Goal: Information Seeking & Learning: Learn about a topic

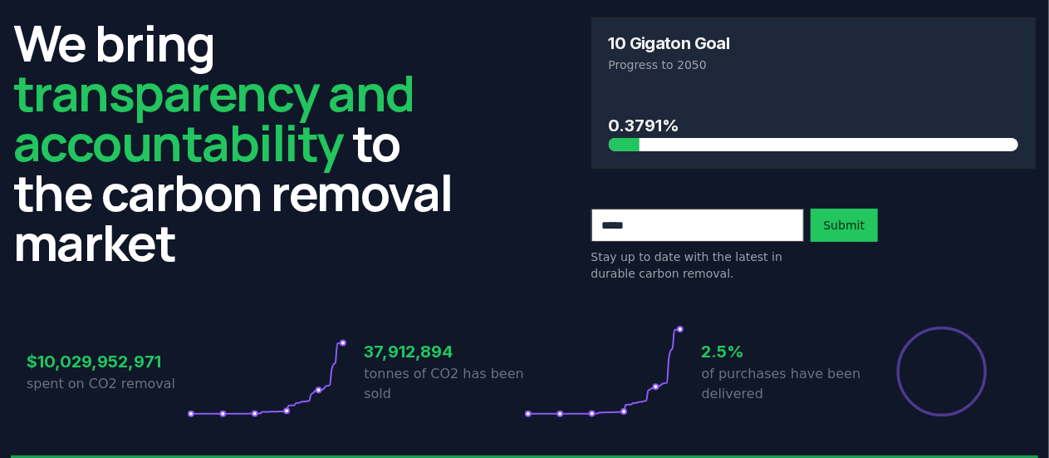
scroll to position [56, 0]
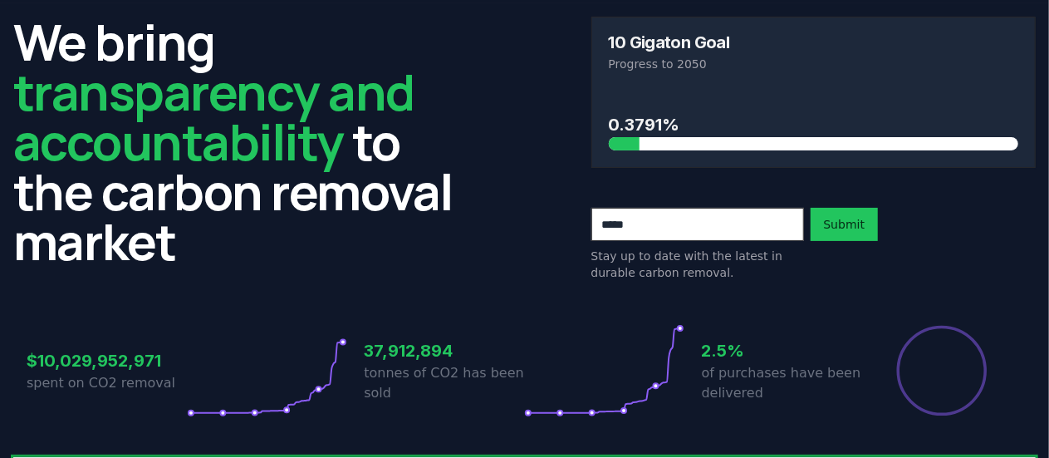
click at [726, 248] on p "Stay up to date with the latest in durable carbon removal." at bounding box center [697, 264] width 213 height 33
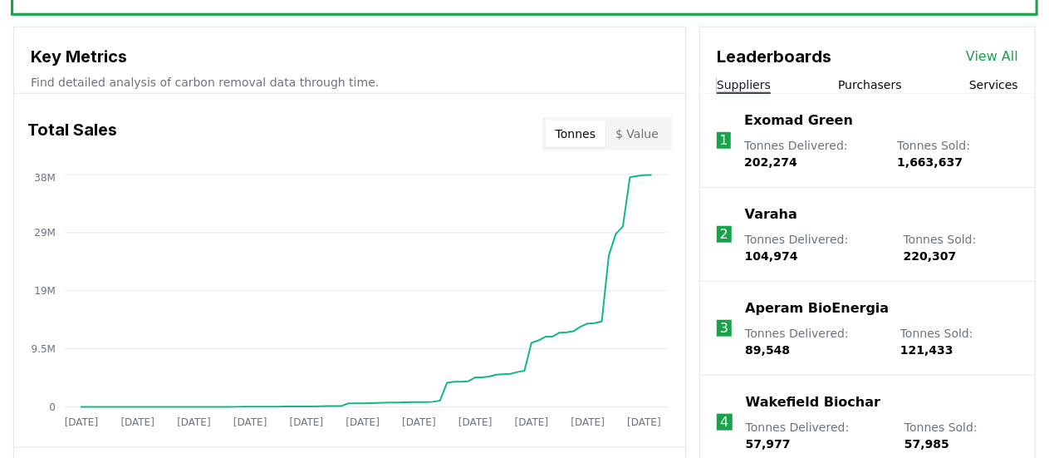
scroll to position [558, 0]
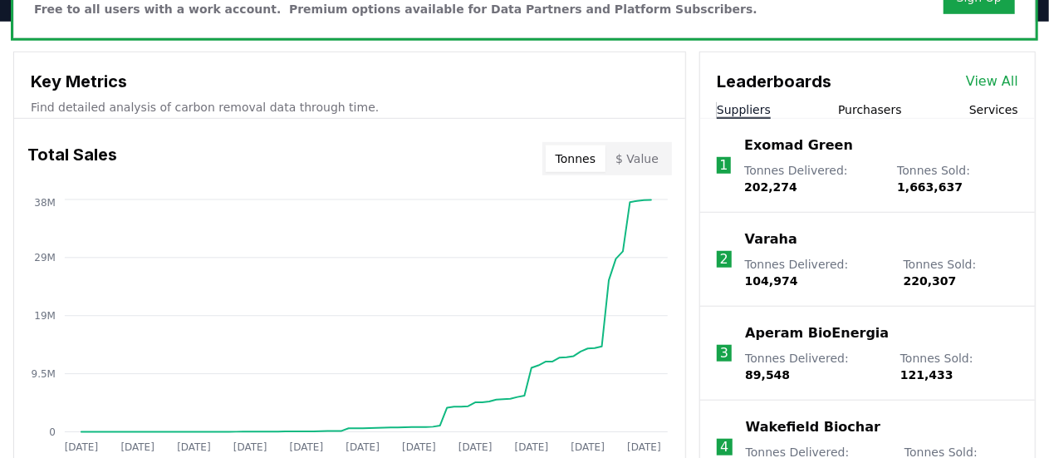
click at [980, 106] on button "Services" at bounding box center [993, 109] width 49 height 17
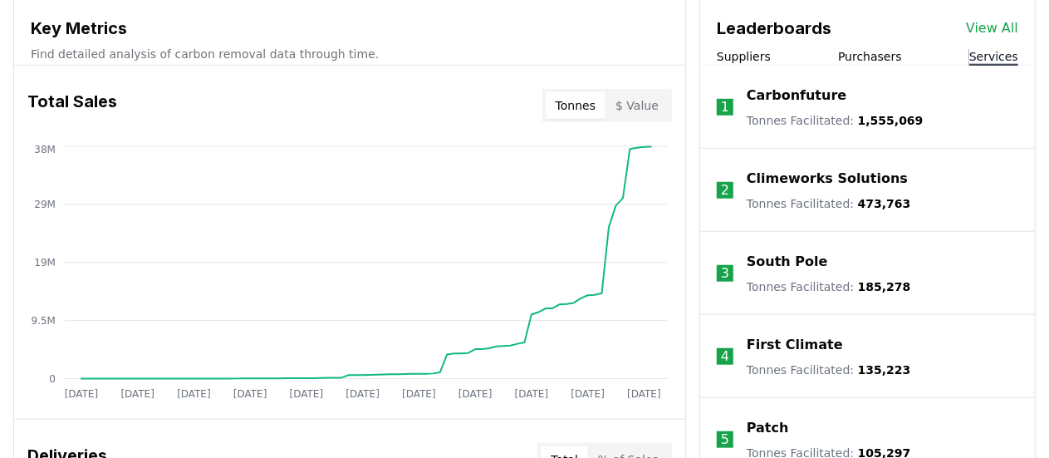
scroll to position [612, 0]
click at [870, 331] on li "4 First Climate Tonnes Facilitated : 135,223" at bounding box center [867, 355] width 335 height 83
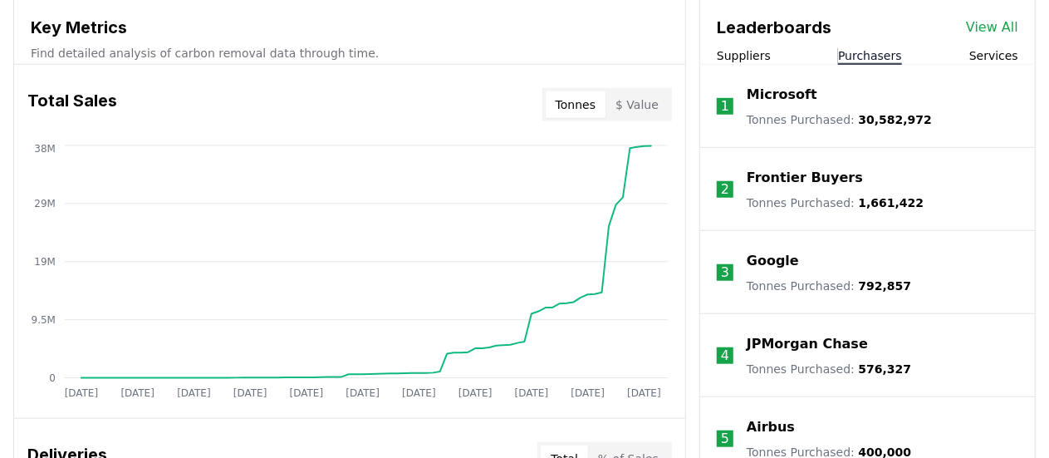
click at [864, 48] on button "Purchasers" at bounding box center [870, 55] width 64 height 17
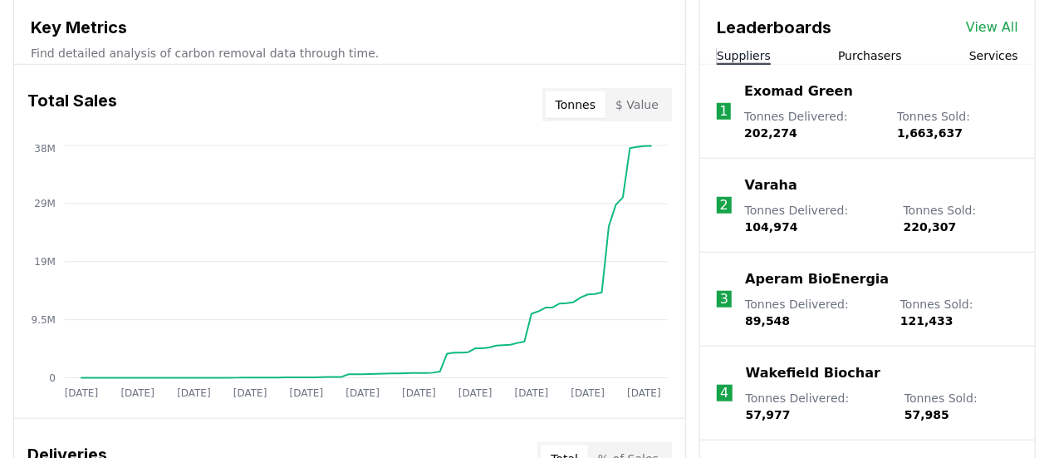
click at [748, 52] on button "Suppliers" at bounding box center [744, 55] width 54 height 17
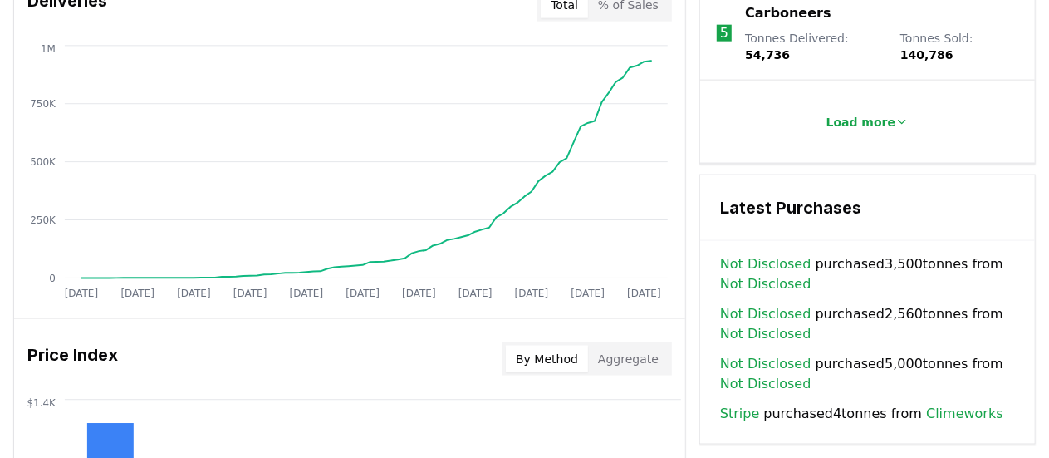
scroll to position [1067, 0]
click at [954, 403] on link "Climeworks" at bounding box center [964, 413] width 77 height 20
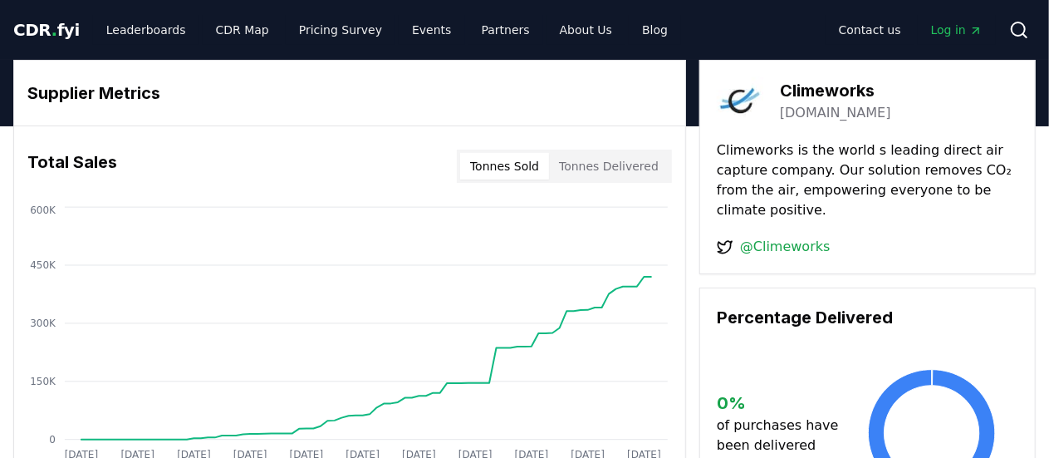
click at [51, 27] on span "CDR . fyi" at bounding box center [46, 30] width 66 height 20
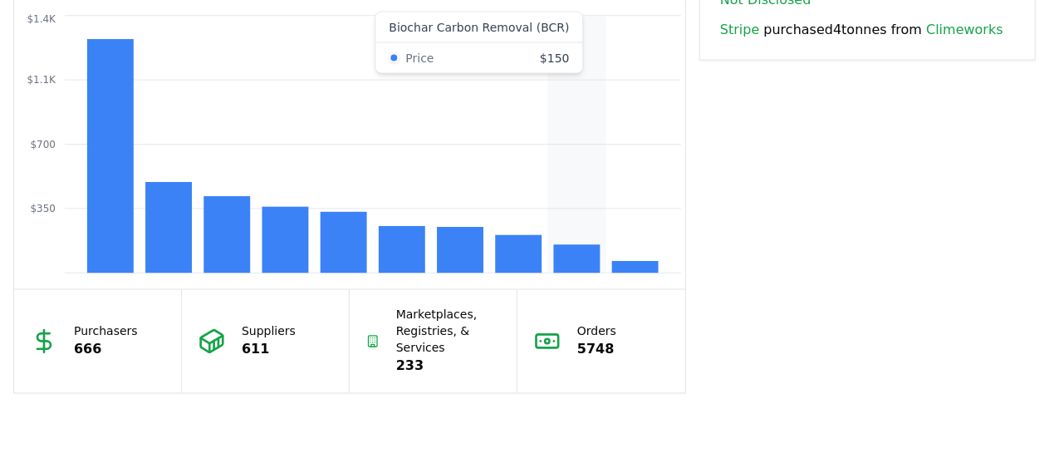
scroll to position [1450, 0]
click at [562, 255] on rect at bounding box center [577, 258] width 47 height 28
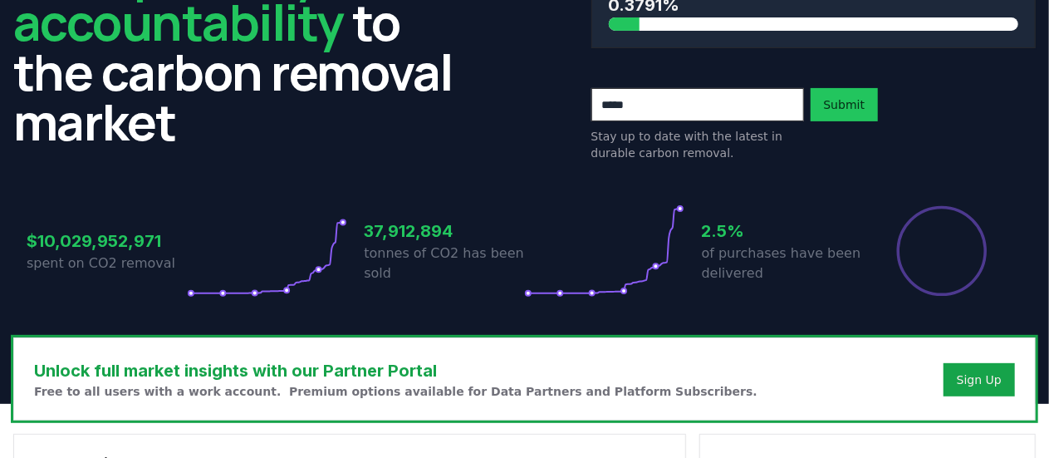
scroll to position [184, 0]
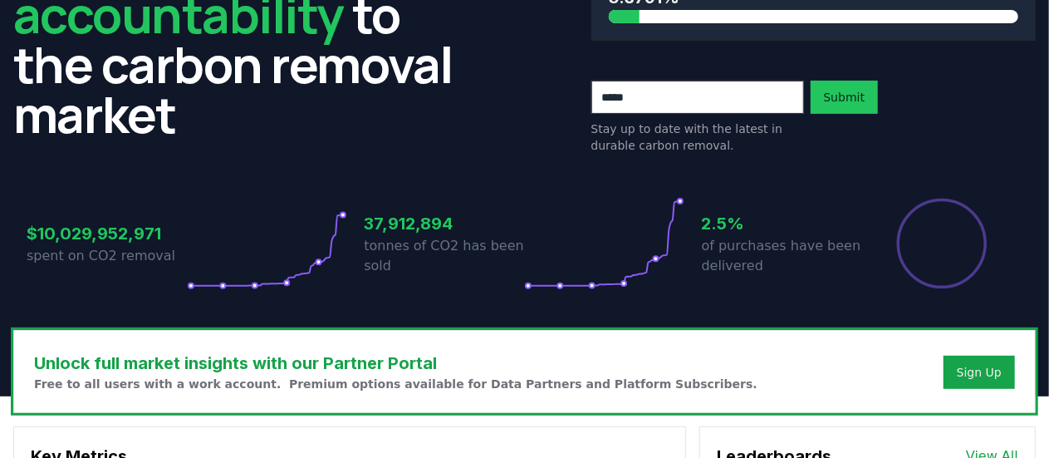
click at [709, 218] on h3 "2.5%" at bounding box center [782, 223] width 160 height 25
click at [678, 197] on icon at bounding box center [604, 243] width 160 height 93
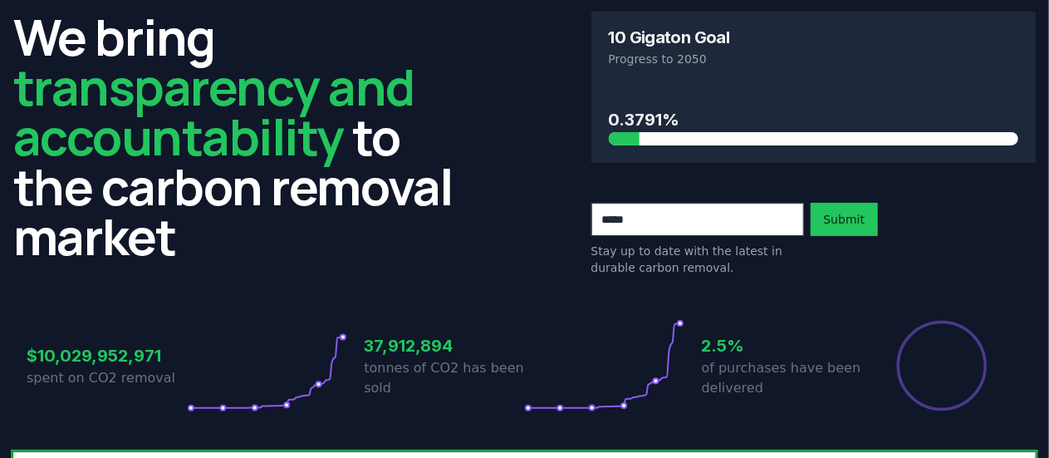
scroll to position [62, 0]
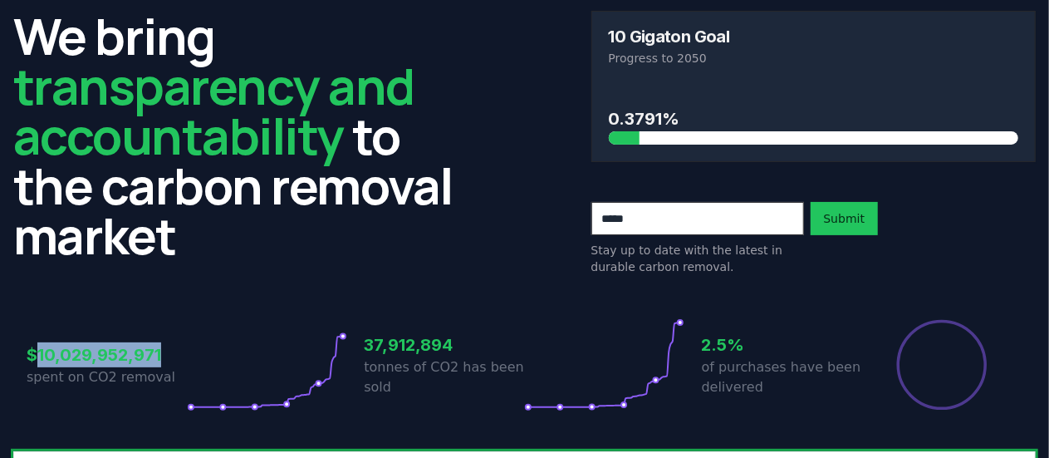
drag, startPoint x: 174, startPoint y: 346, endPoint x: 38, endPoint y: 346, distance: 136.2
click at [38, 346] on h3 "$10,029,952,971" at bounding box center [107, 354] width 160 height 25
copy h3 "10,029,952,971"
